Goal: Ask a question

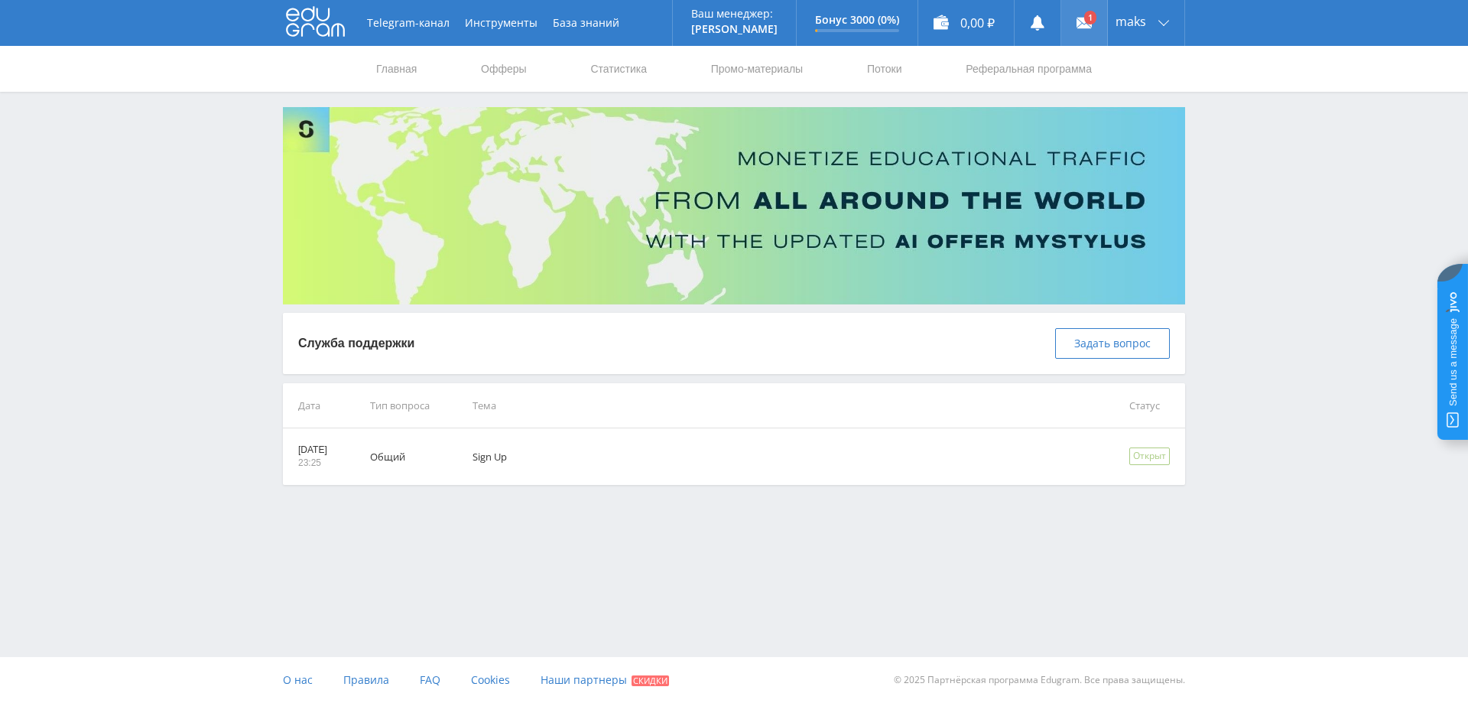
click at [1076, 19] on link at bounding box center [1084, 23] width 46 height 46
click at [1143, 453] on div "Открыт" at bounding box center [1149, 456] width 41 height 18
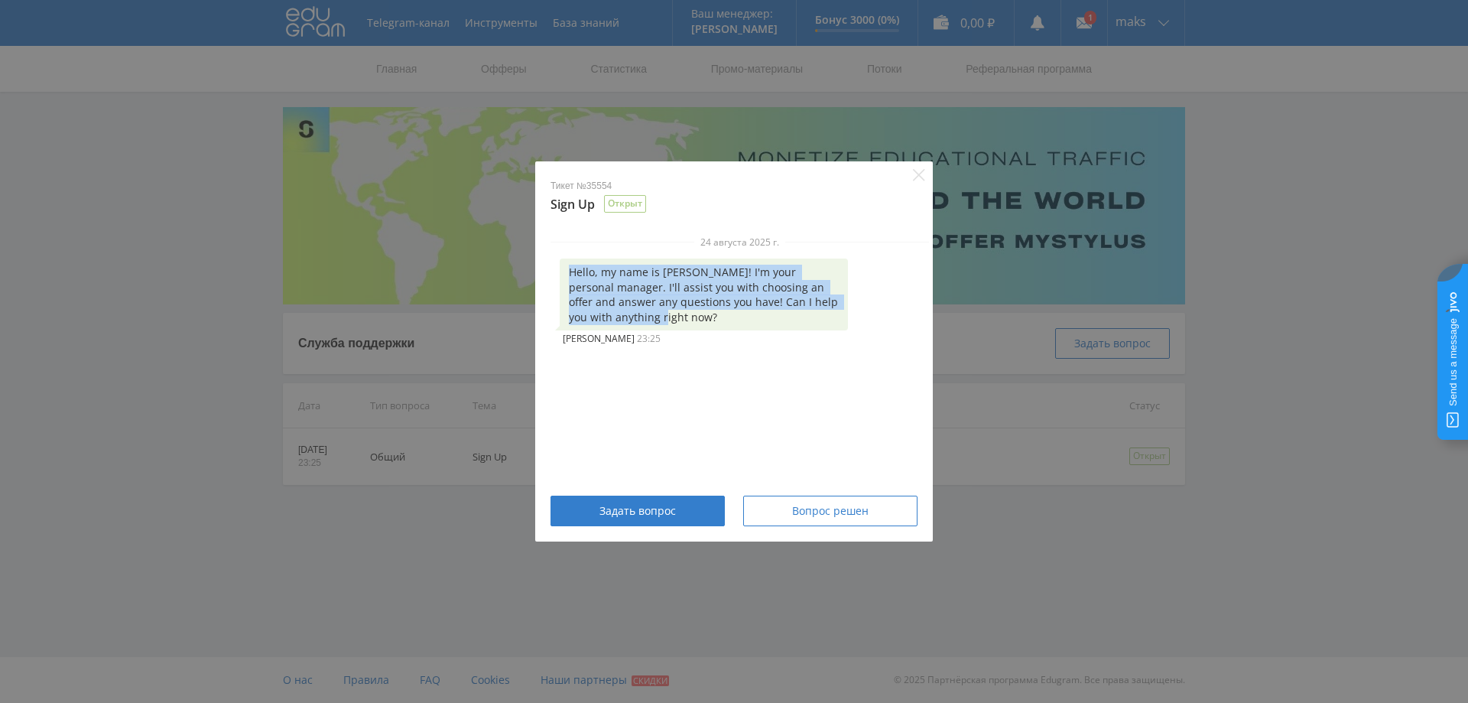
drag, startPoint x: 620, startPoint y: 317, endPoint x: 561, endPoint y: 279, distance: 70.2
click at [561, 279] on div "Hello, my name is [PERSON_NAME]! I'm your personal manager. I'll assist you wit…" at bounding box center [704, 294] width 288 height 72
click at [551, 243] on div at bounding box center [551, 243] width 0 height 0
click at [854, 702] on div "Close" at bounding box center [734, 703] width 1468 height 0
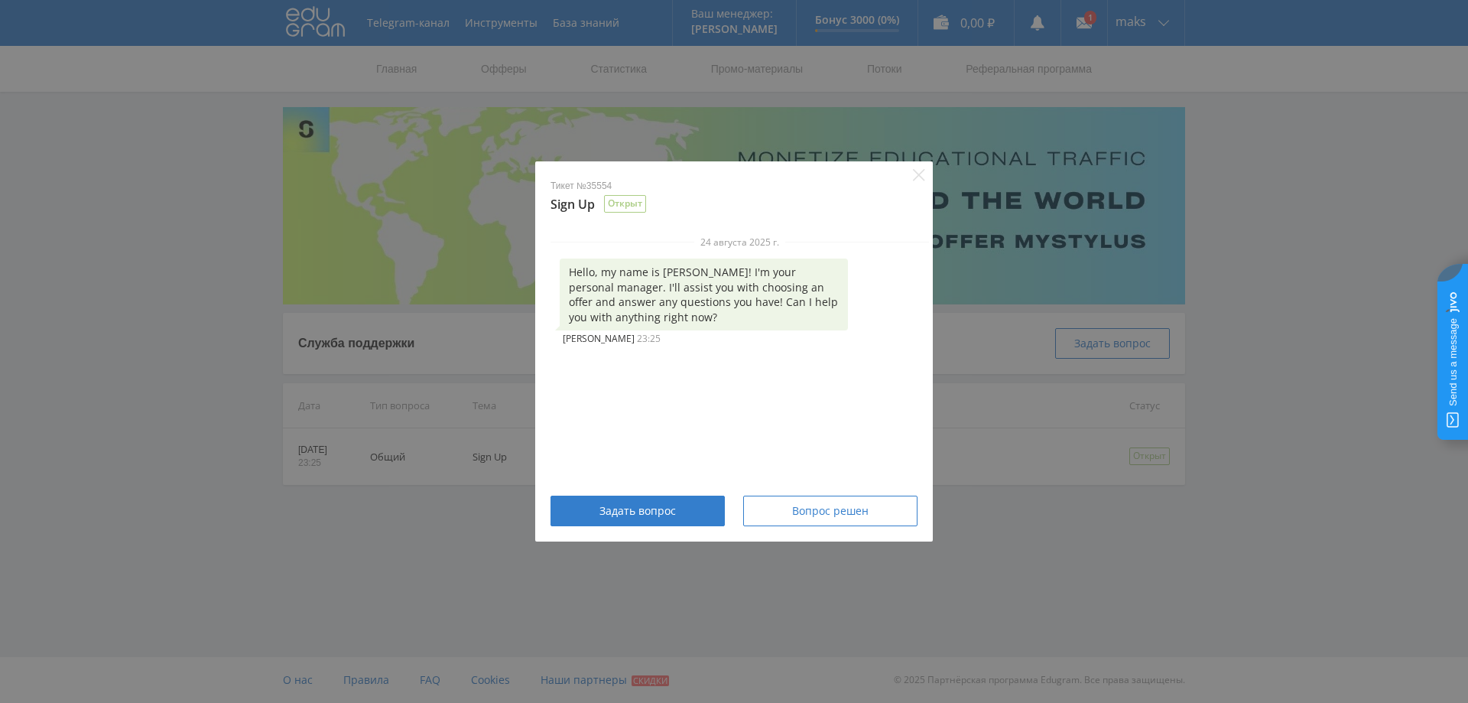
click at [885, 333] on div "24 августа 2025 г. Hello, my name is [PERSON_NAME]! I'm your personal manager. …" at bounding box center [740, 292] width 379 height 113
click at [918, 175] on icon "Close" at bounding box center [919, 175] width 12 height 12
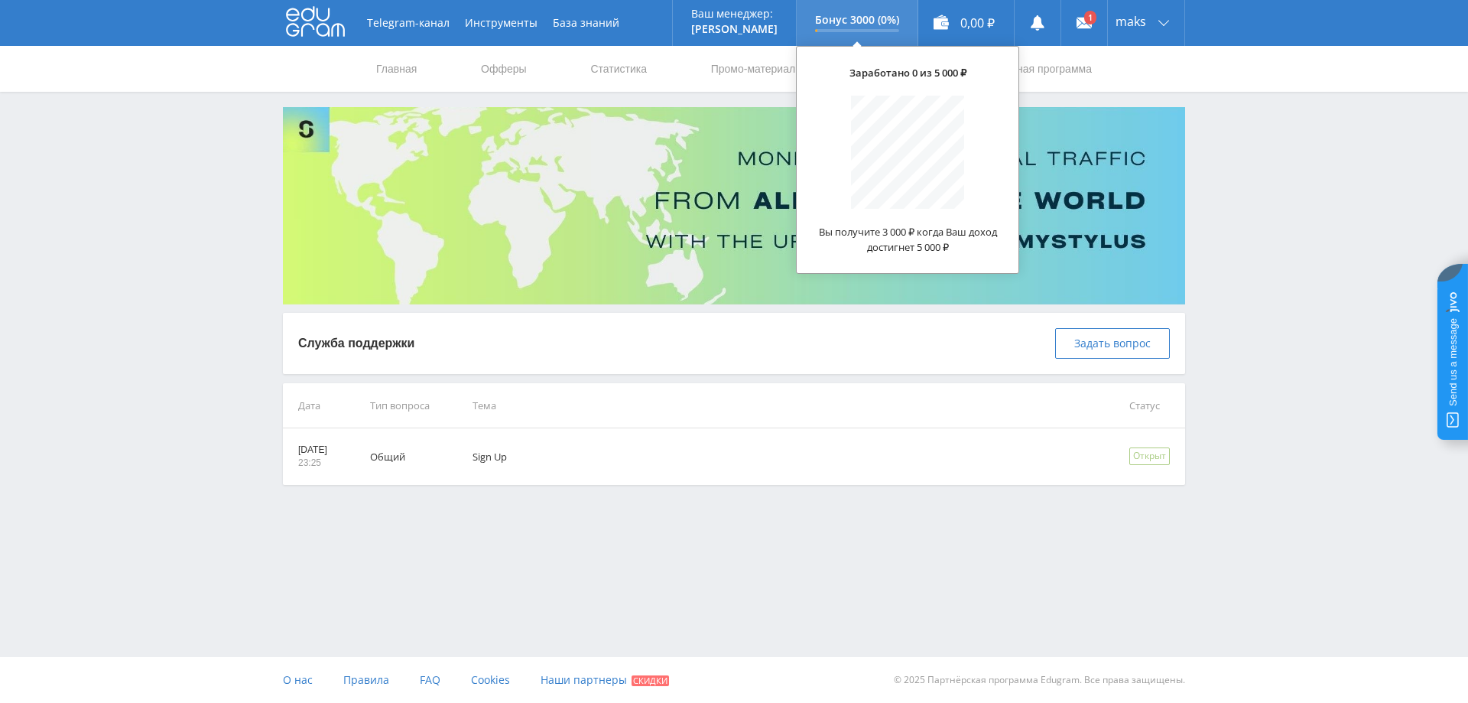
click at [881, 21] on p "Бонус 3000 (0%)" at bounding box center [857, 20] width 84 height 12
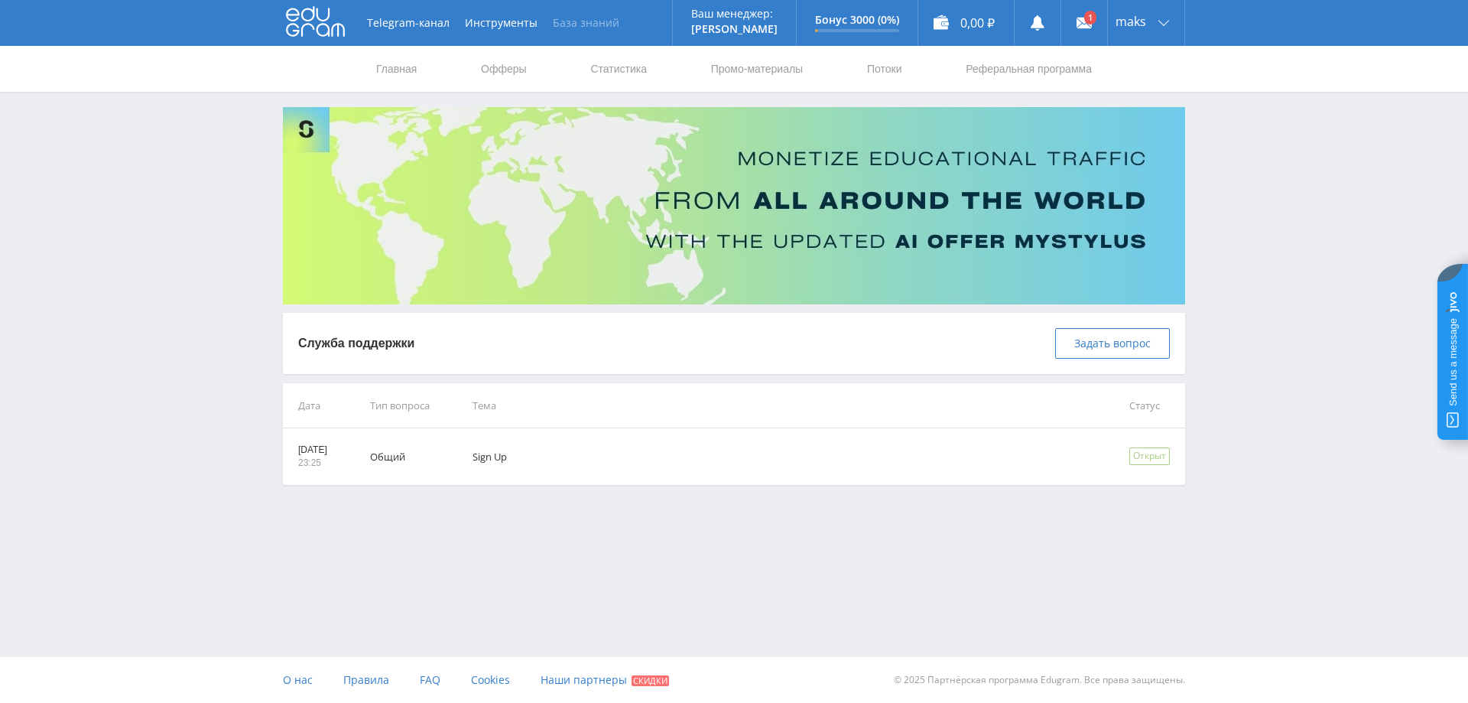
click at [600, 30] on link "База знаний" at bounding box center [586, 23] width 82 height 46
